Goal: Task Accomplishment & Management: Use online tool/utility

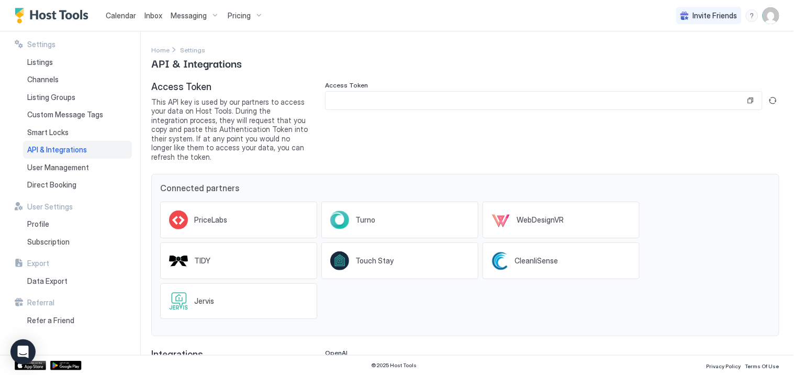
click at [119, 14] on span "Calendar" at bounding box center [121, 15] width 30 height 9
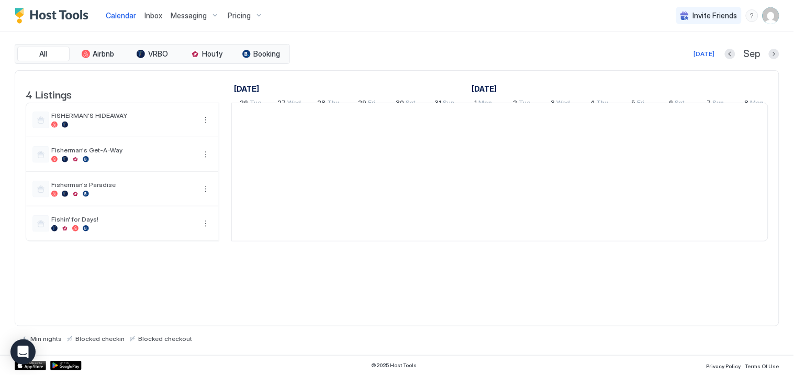
scroll to position [0, 581]
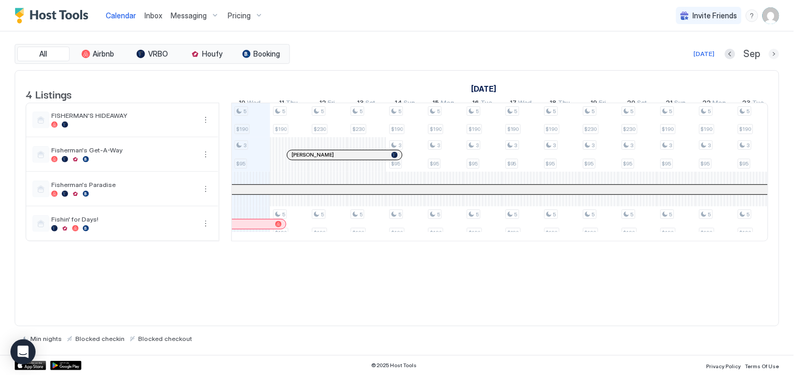
click at [773, 53] on button "Next month" at bounding box center [773, 54] width 10 height 10
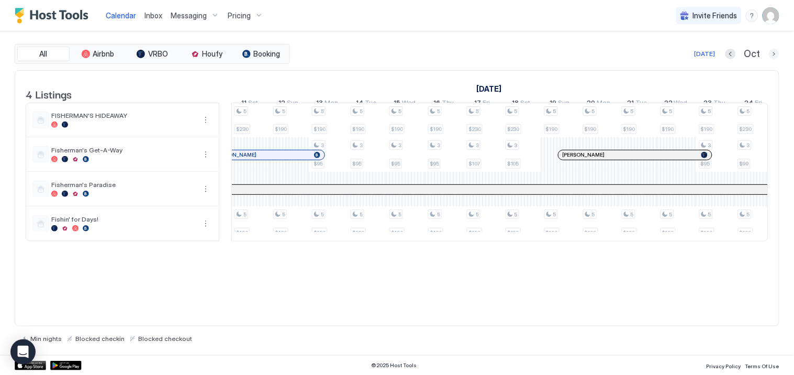
click at [773, 53] on button "Next month" at bounding box center [773, 54] width 10 height 10
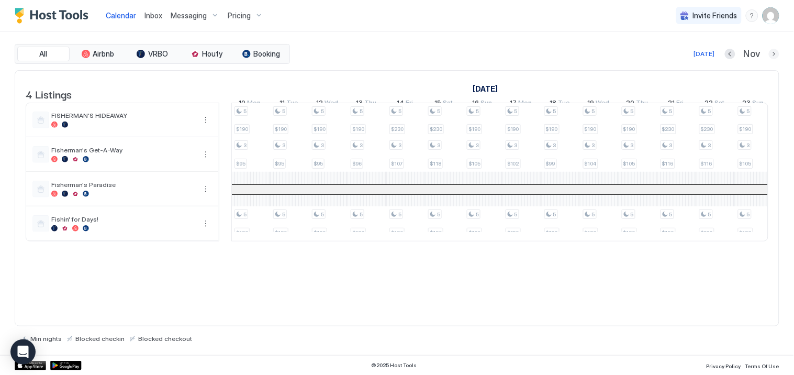
click at [773, 53] on button "Next month" at bounding box center [773, 54] width 10 height 10
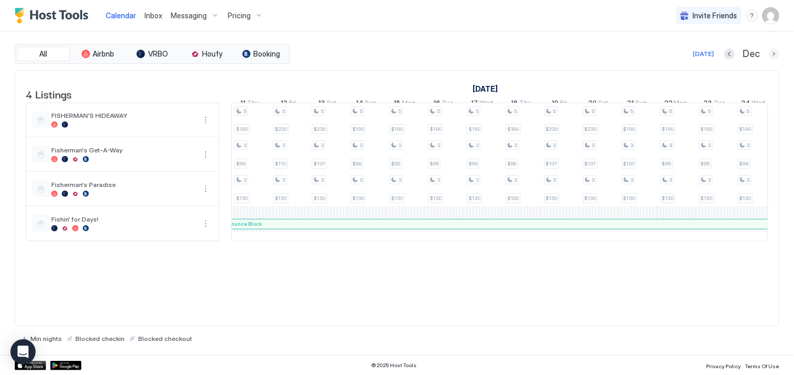
click at [773, 53] on button "Next month" at bounding box center [773, 54] width 10 height 10
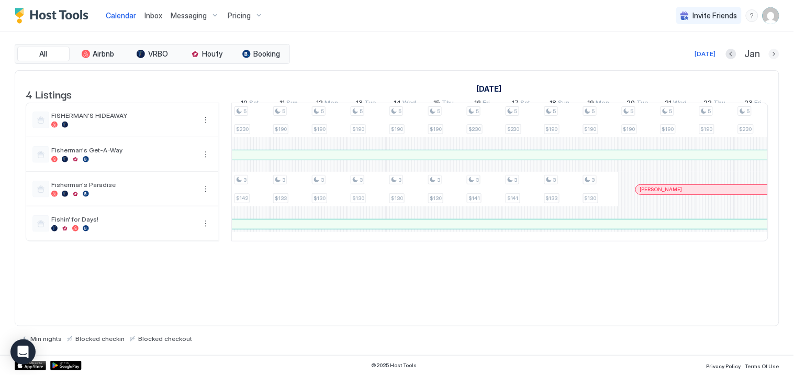
click at [773, 53] on button "Next month" at bounding box center [773, 54] width 10 height 10
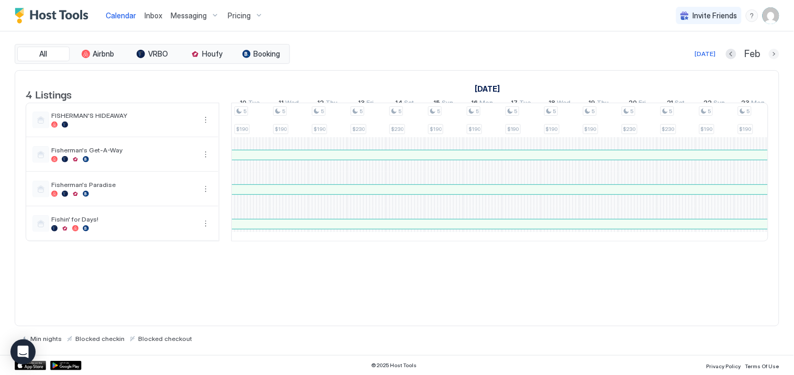
click at [773, 51] on button "Next month" at bounding box center [773, 54] width 10 height 10
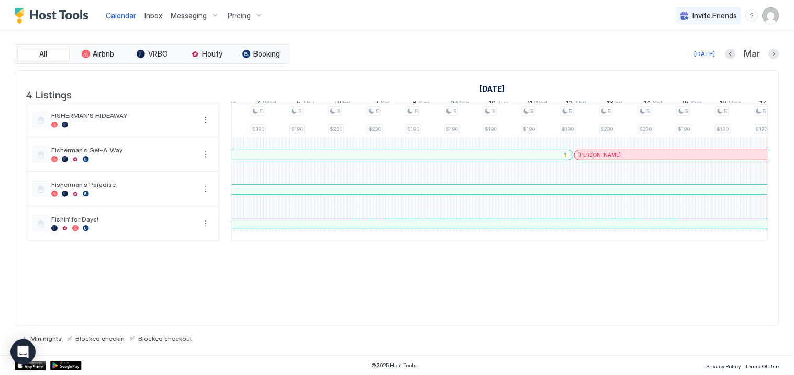
scroll to position [0, 207]
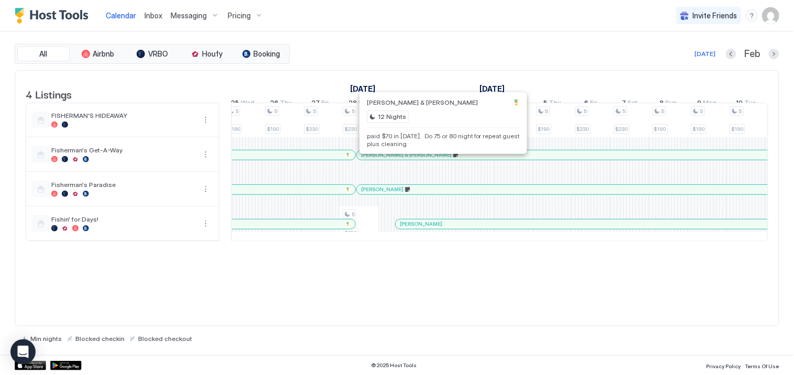
click at [443, 159] on div at bounding box center [443, 155] width 8 height 8
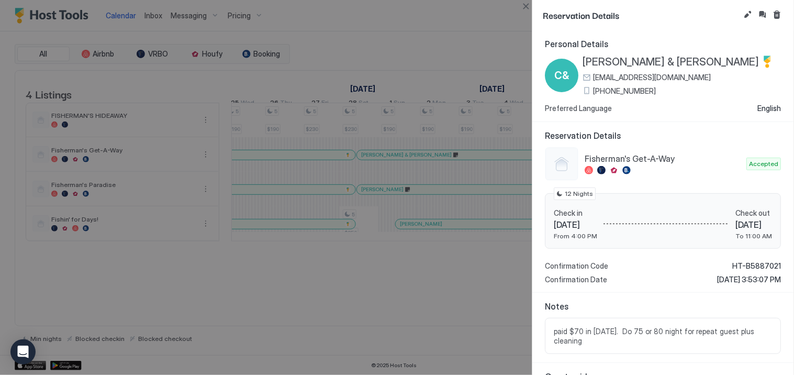
click at [382, 303] on div at bounding box center [397, 187] width 794 height 375
click at [527, 3] on button "Close" at bounding box center [525, 6] width 13 height 13
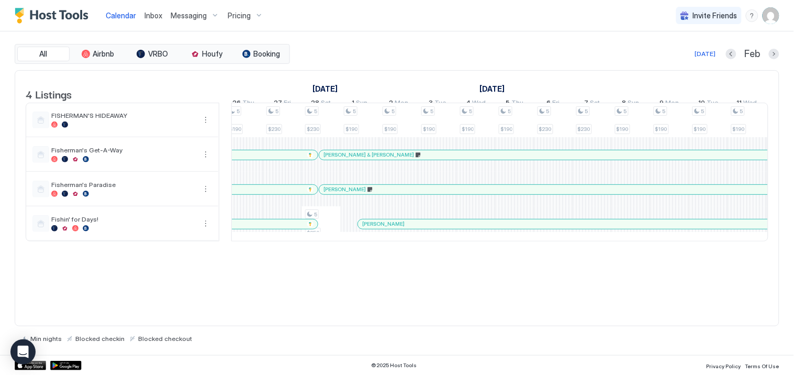
scroll to position [0, 791]
